Goal: Transaction & Acquisition: Download file/media

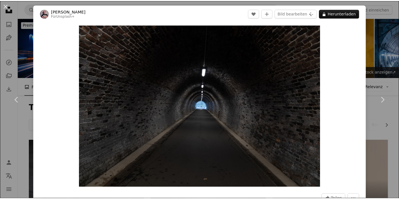
scroll to position [200, 0]
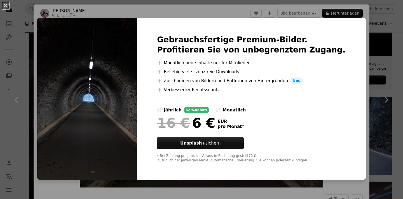
click at [112, 46] on img at bounding box center [87, 98] width 100 height 161
click at [6, 5] on button "An X shape" at bounding box center [5, 5] width 7 height 7
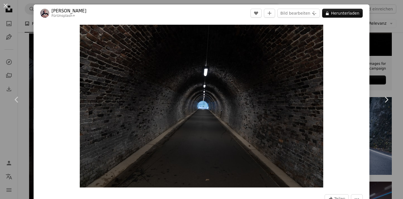
click at [4, 8] on button "An X shape" at bounding box center [5, 5] width 7 height 7
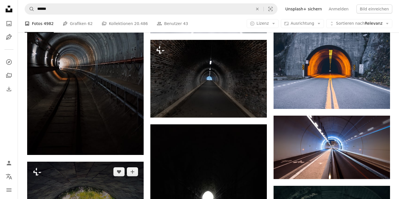
scroll to position [265, 0]
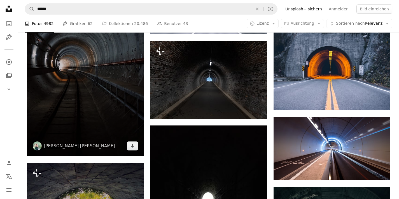
click at [132, 150] on img at bounding box center [85, 62] width 116 height 187
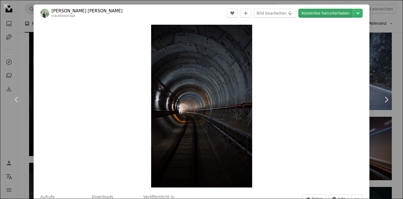
click at [328, 13] on link "Kostenlos herunterladen" at bounding box center [326, 13] width 55 height 9
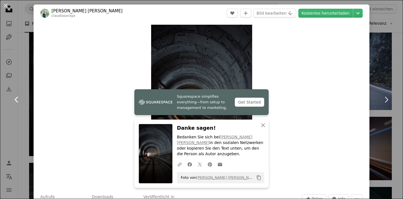
click at [6, 120] on link "Chevron left" at bounding box center [17, 100] width 34 height 54
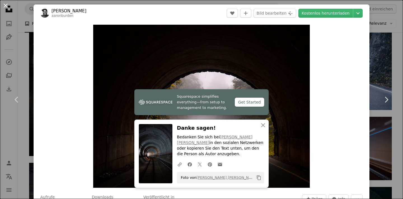
click at [4, 4] on button "An X shape" at bounding box center [5, 5] width 7 height 7
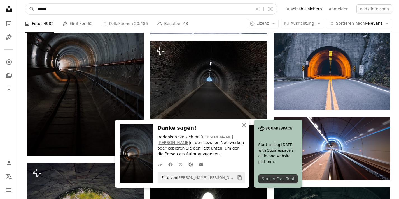
click at [116, 9] on input "******" at bounding box center [142, 9] width 217 height 11
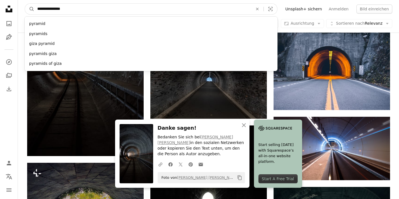
type input "**********"
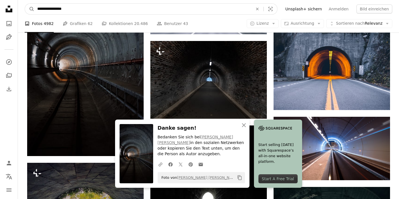
click at [30, 9] on button "A magnifying glass" at bounding box center [30, 9] width 10 height 11
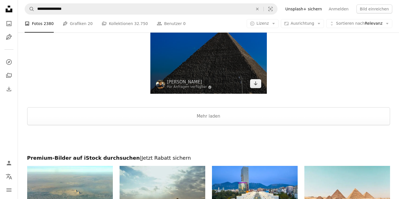
scroll to position [1044, 0]
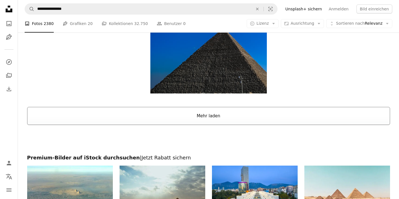
click at [198, 116] on button "Mehr laden" at bounding box center [208, 116] width 363 height 18
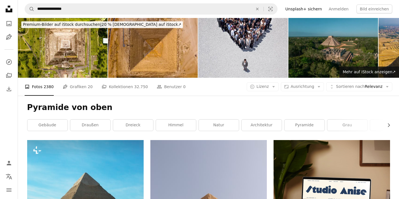
scroll to position [0, 0]
